Goal: Communication & Community: Answer question/provide support

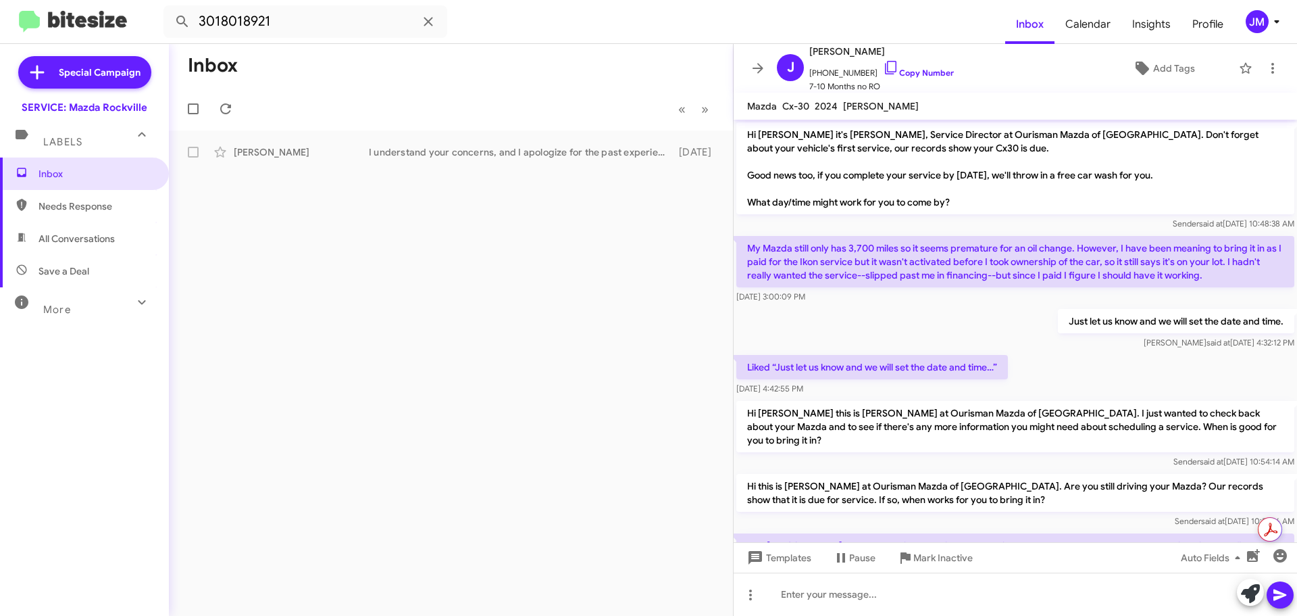
scroll to position [525, 0]
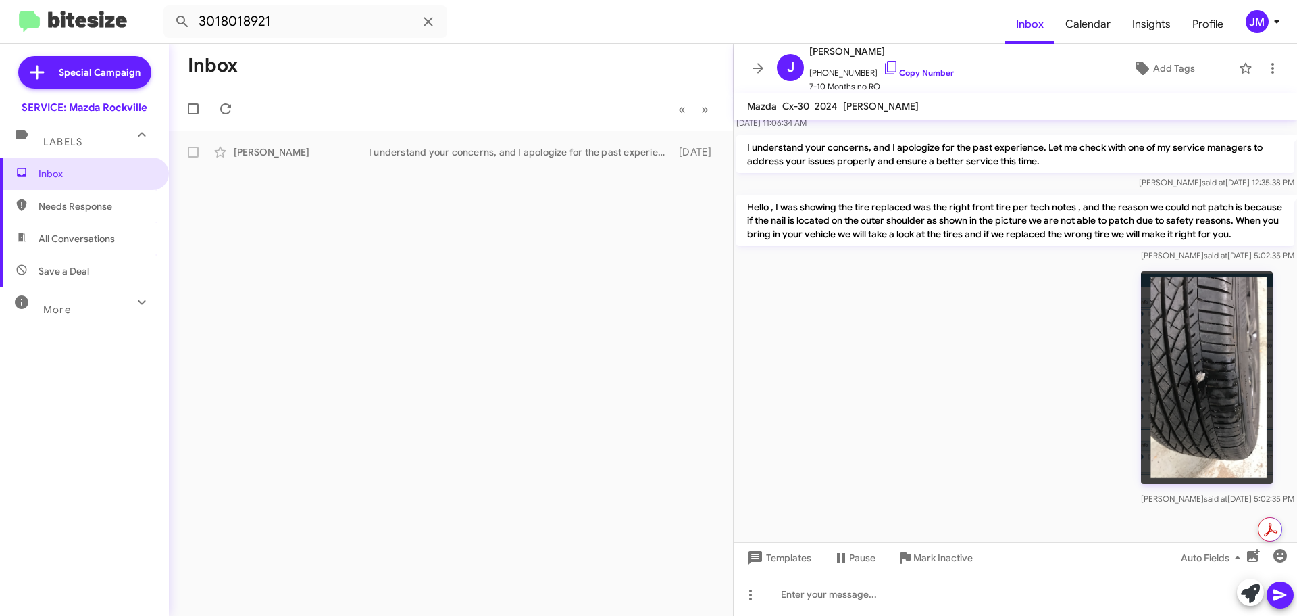
click at [1248, 315] on img at bounding box center [1207, 377] width 132 height 213
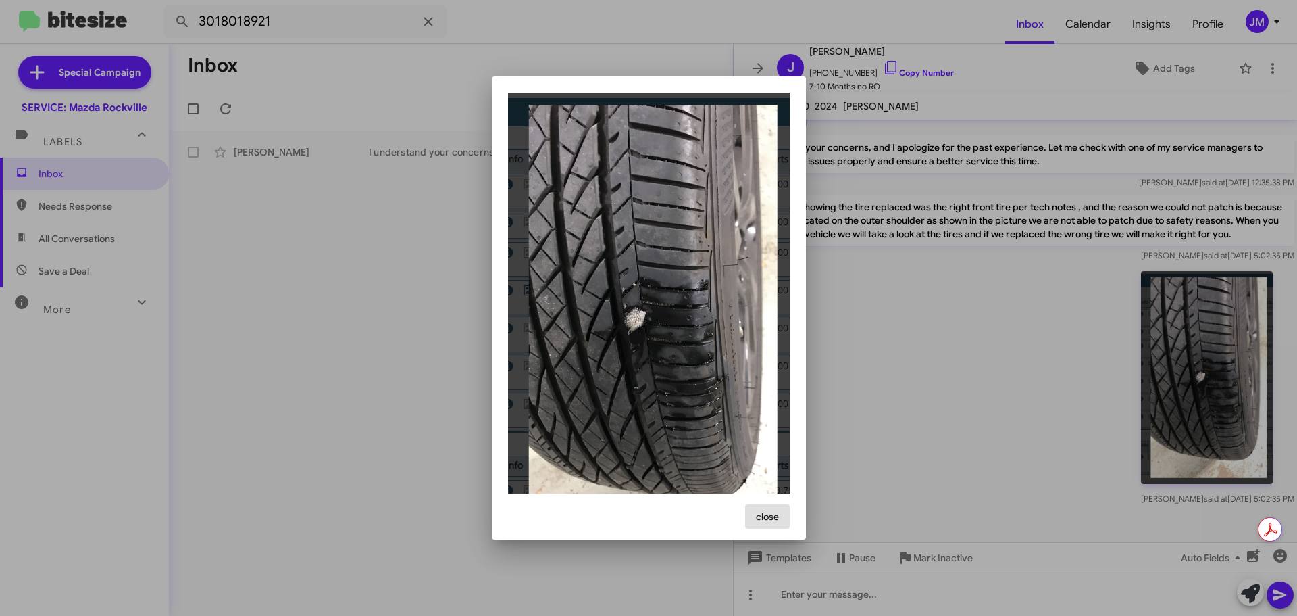
click at [1014, 359] on div at bounding box center [648, 308] width 1297 height 616
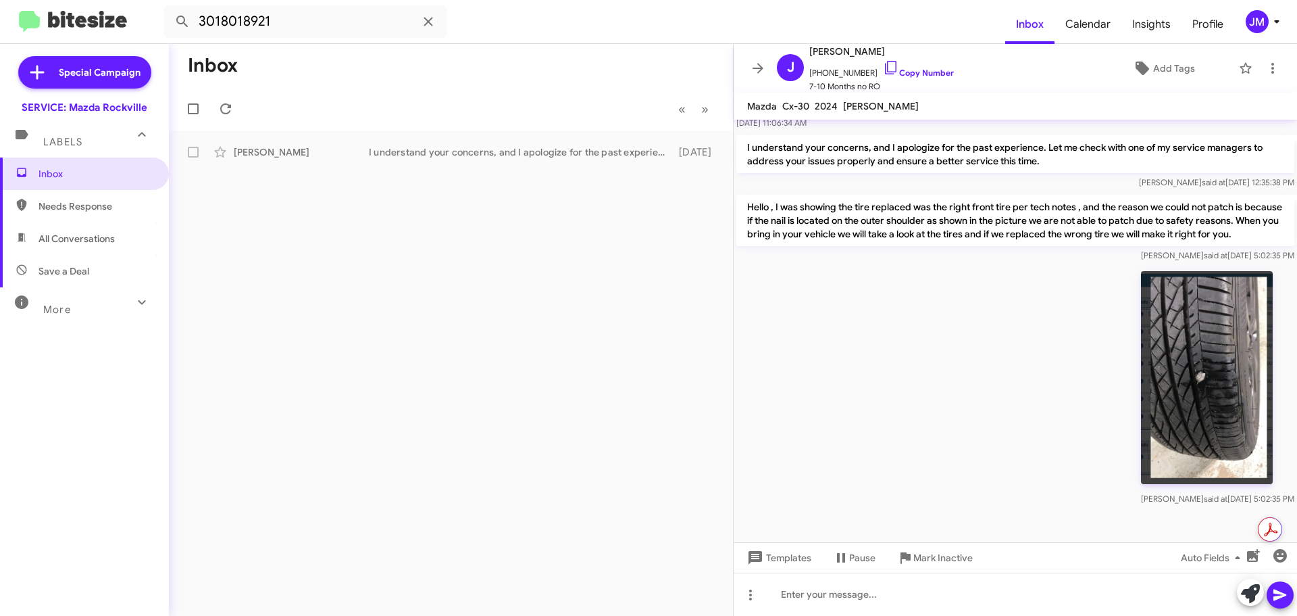
click at [1256, 323] on img at bounding box center [1207, 377] width 132 height 213
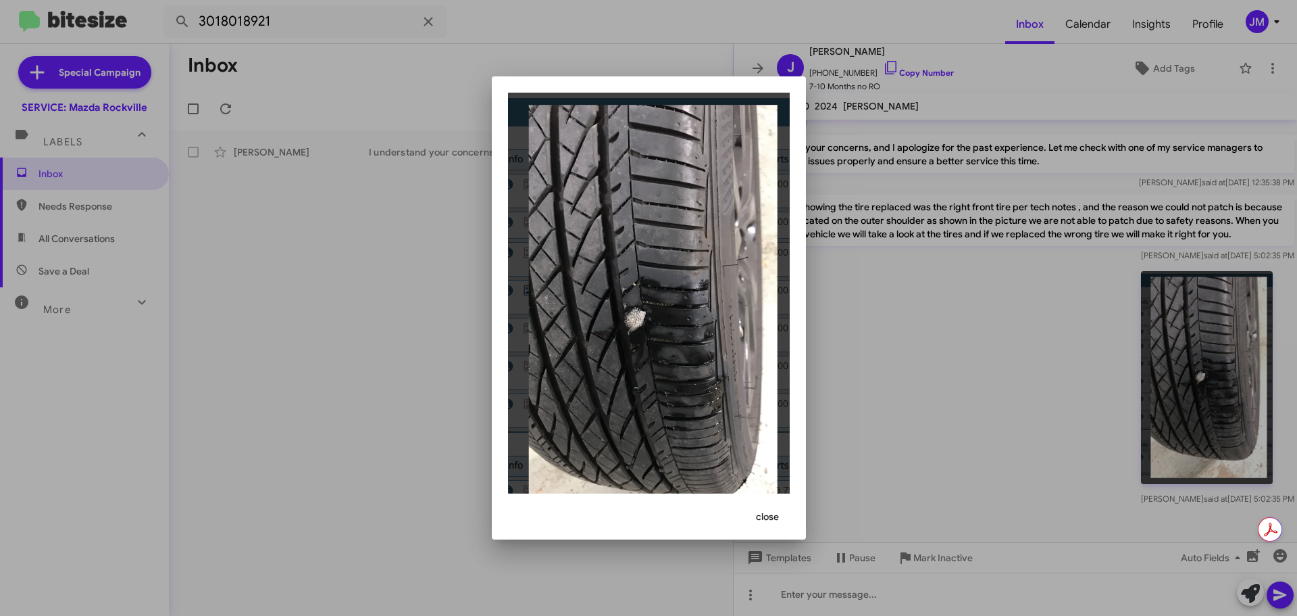
click at [349, 233] on div at bounding box center [648, 308] width 1297 height 616
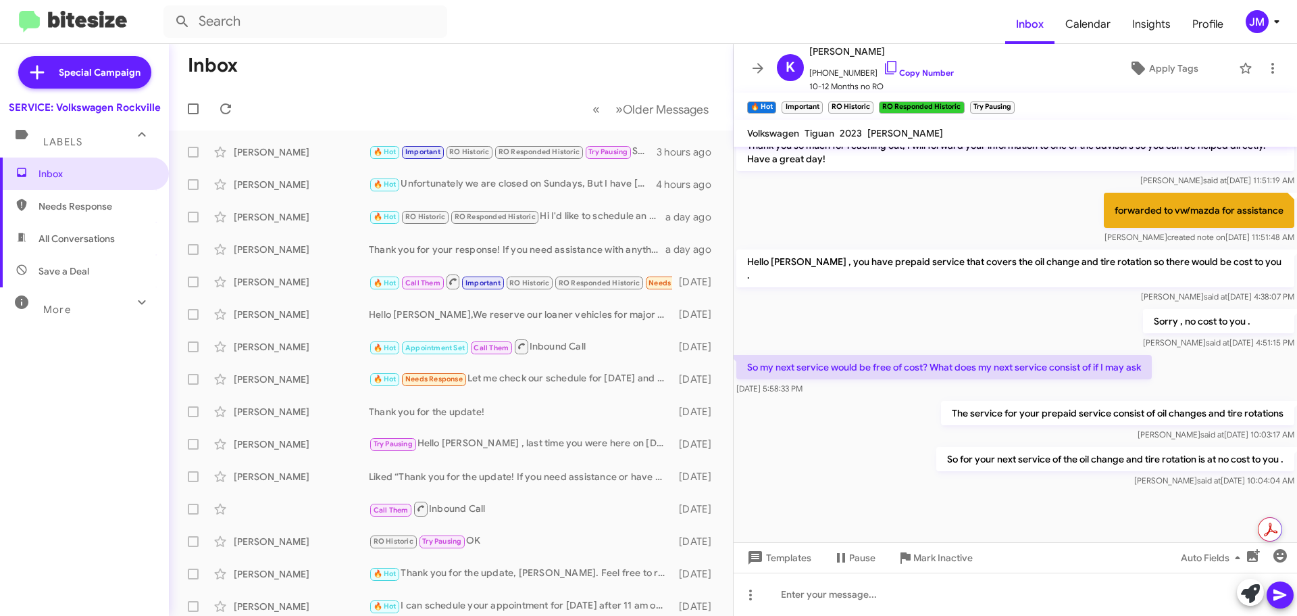
scroll to position [674, 0]
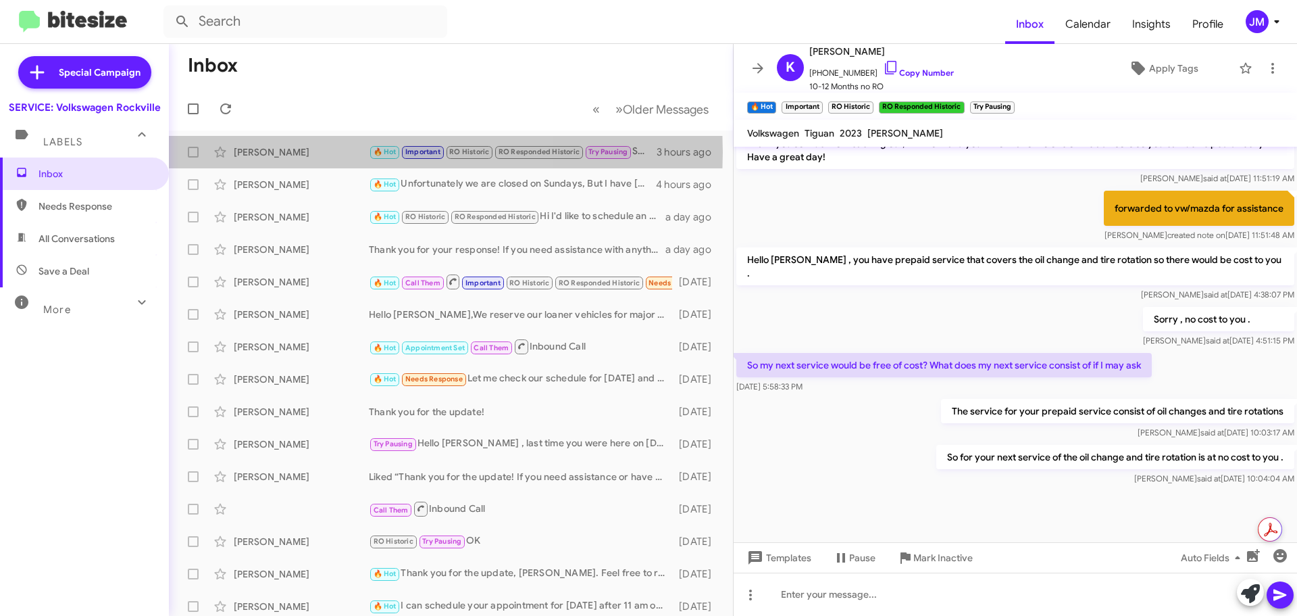
click at [295, 152] on div "[PERSON_NAME]" at bounding box center [301, 152] width 135 height 14
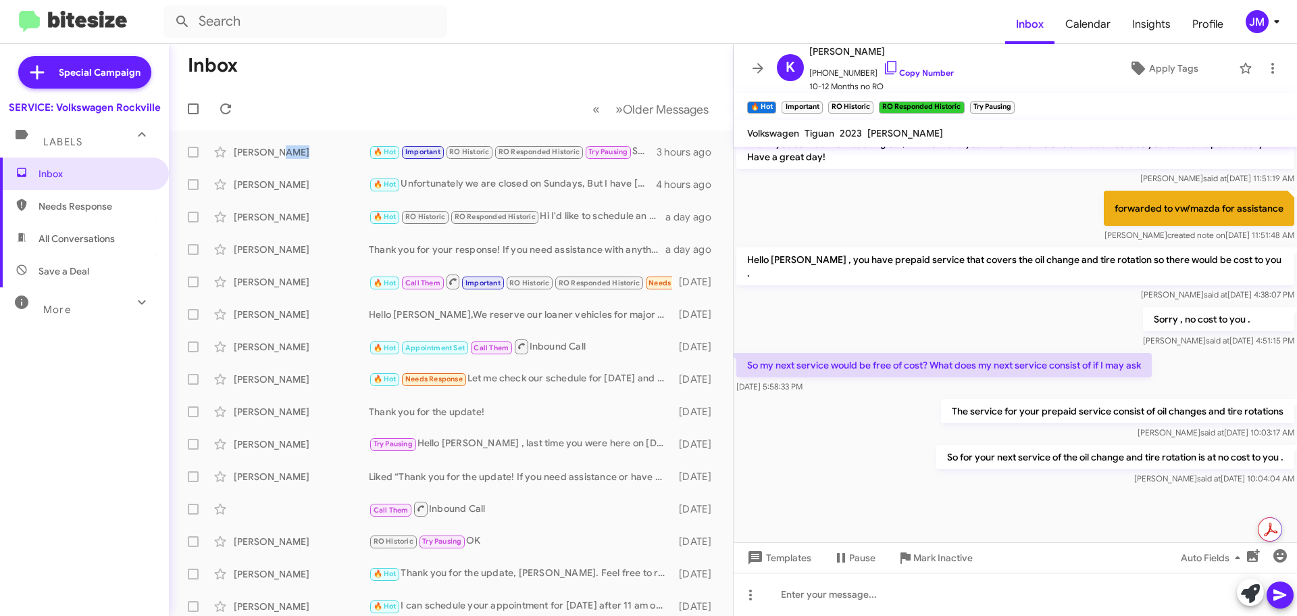
click at [295, 152] on div "[PERSON_NAME]" at bounding box center [301, 152] width 135 height 14
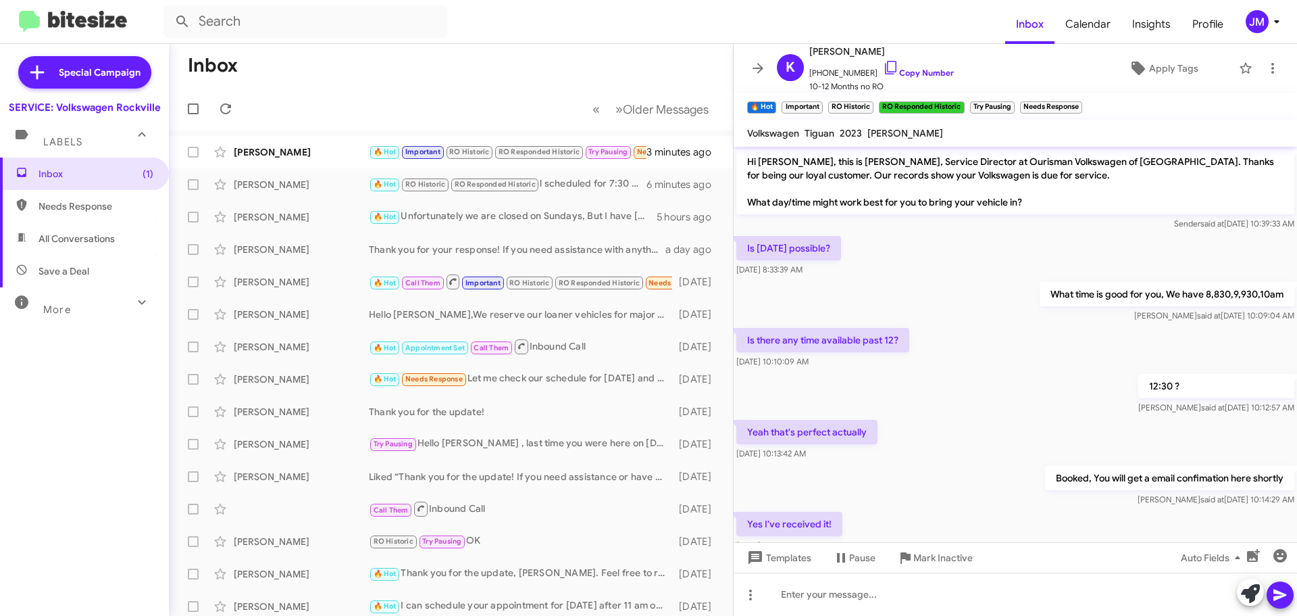
click at [922, 76] on link "Copy Number" at bounding box center [918, 73] width 71 height 10
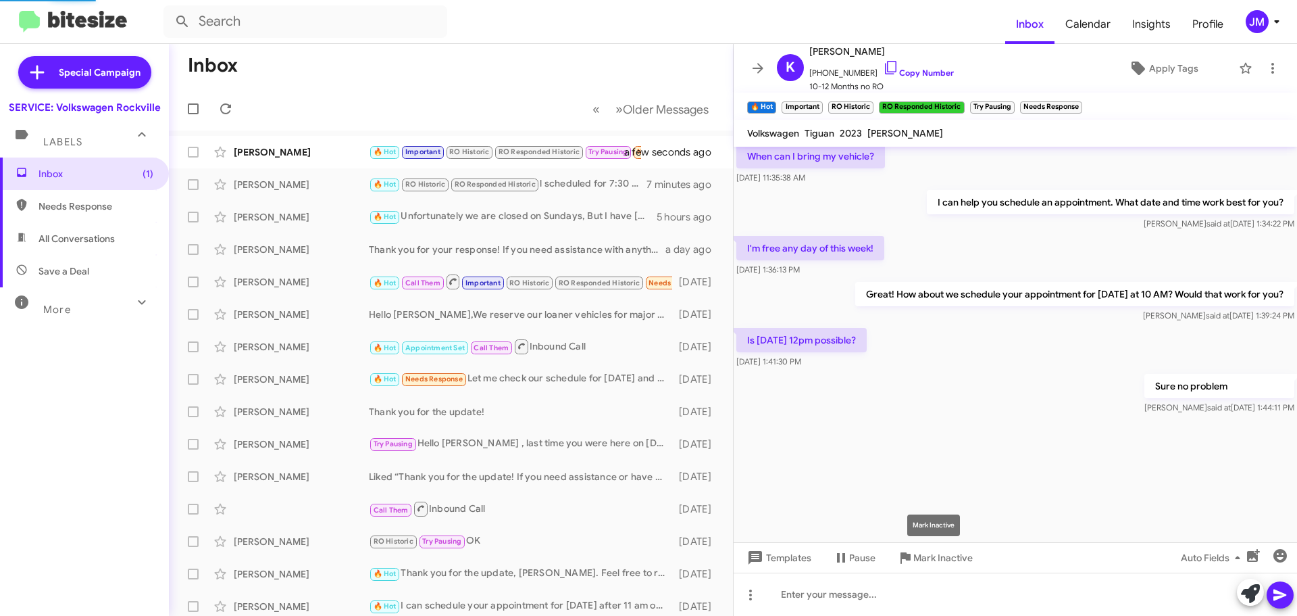
scroll to position [628, 0]
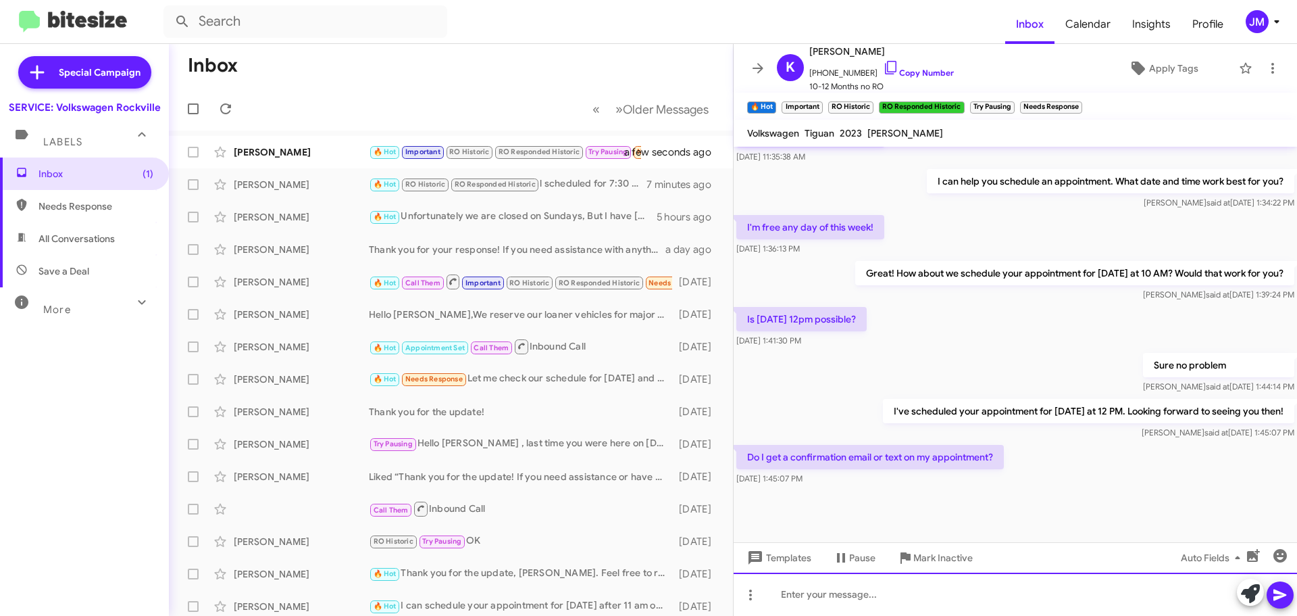
click at [940, 595] on div at bounding box center [1016, 593] width 564 height 43
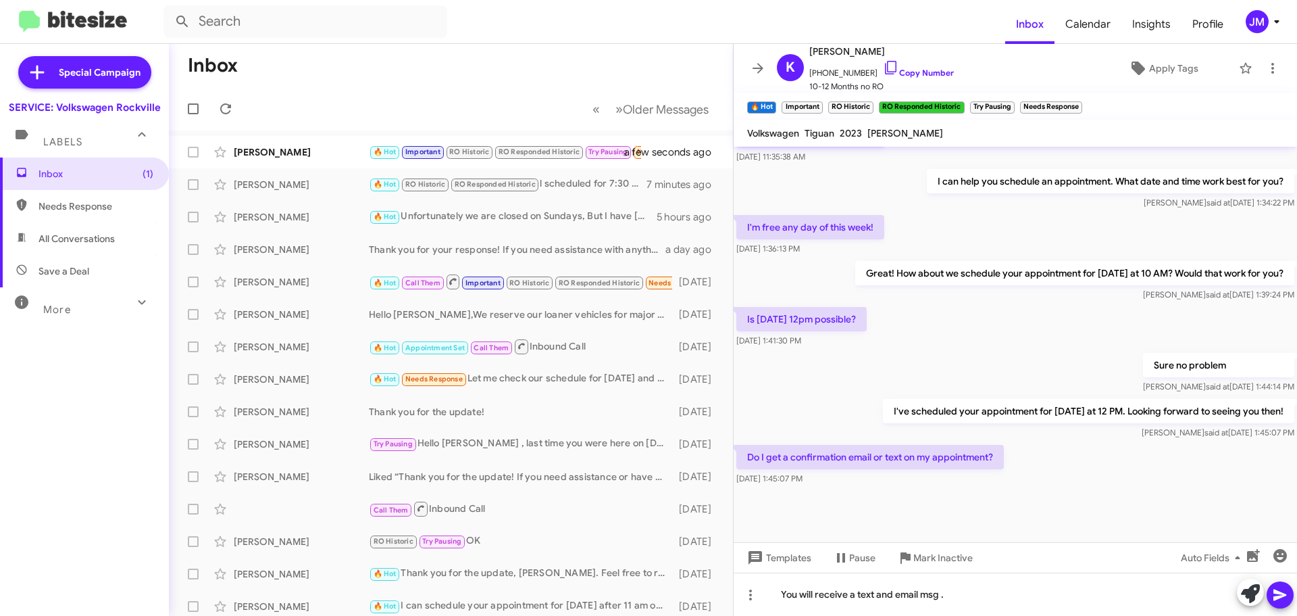
click at [1276, 597] on icon at bounding box center [1280, 594] width 13 height 11
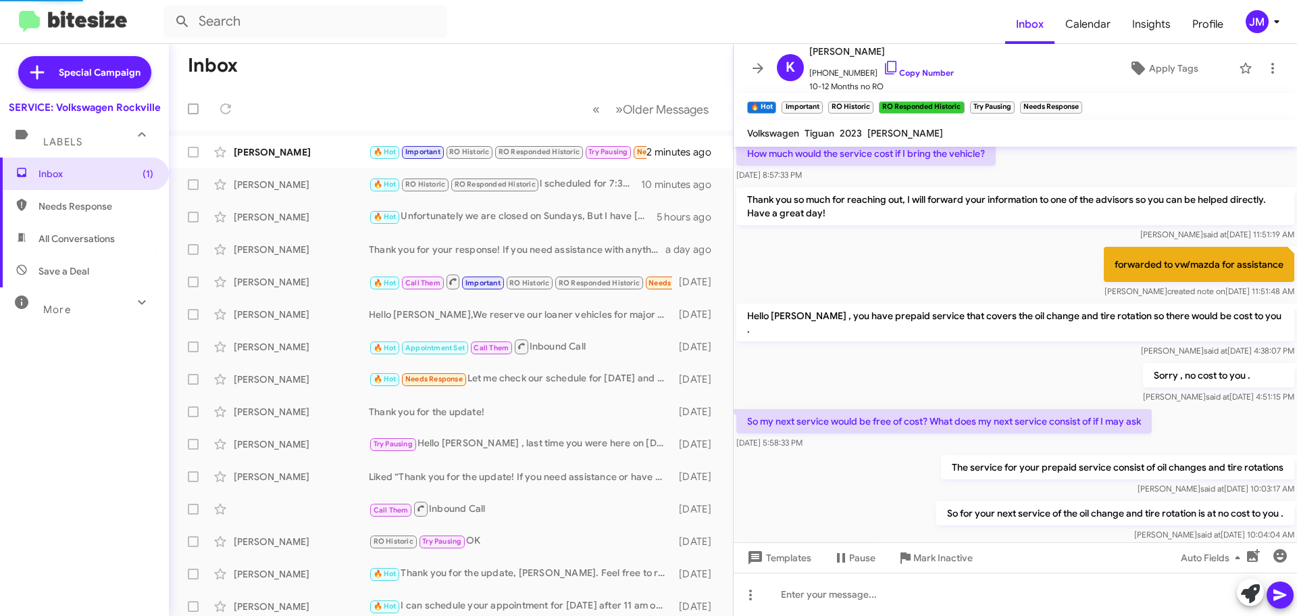
scroll to position [643, 0]
